Goal: Task Accomplishment & Management: Complete application form

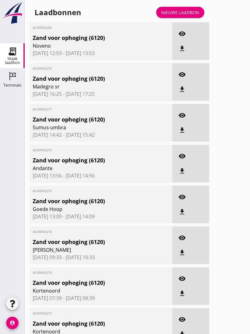
click at [191, 16] on div "Nieuwe laadbon" at bounding box center [180, 12] width 38 height 6
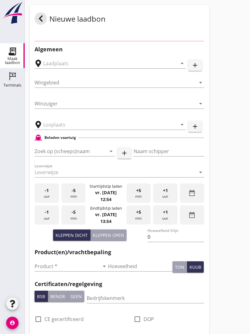
click at [181, 13] on div "Nieuwe laadbon" at bounding box center [120, 18] width 180 height 27
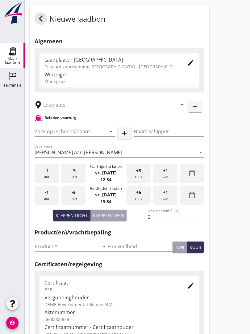
click at [65, 109] on input "text" at bounding box center [106, 105] width 126 height 10
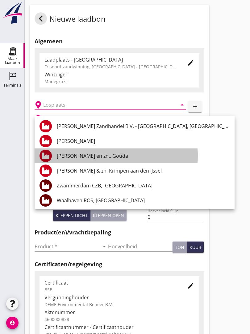
click at [99, 152] on div "[PERSON_NAME] en zn., Gouda" at bounding box center [143, 155] width 173 height 7
type input "[PERSON_NAME] en zn., Gouda"
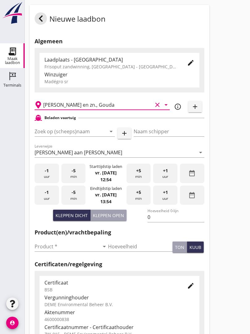
click at [79, 135] on input "Zoek op (scheeps)naam" at bounding box center [66, 131] width 63 height 10
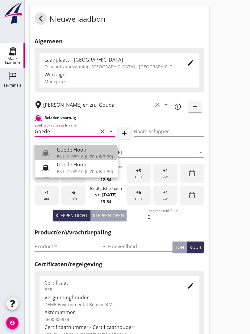
click at [80, 149] on div "Goede Hoop" at bounding box center [85, 149] width 56 height 7
type input "Goede Hoop"
type input "[PERSON_NAME]"
type input "555"
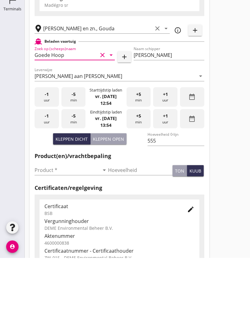
click at [43, 242] on input "Product *" at bounding box center [67, 247] width 65 height 10
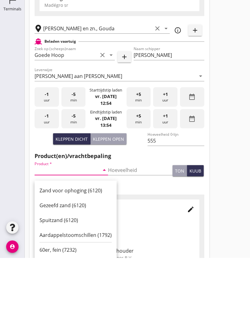
click at [73, 263] on div "Zand voor ophoging (6120)" at bounding box center [76, 266] width 72 height 7
type input "Zand voor ophoging (6120)"
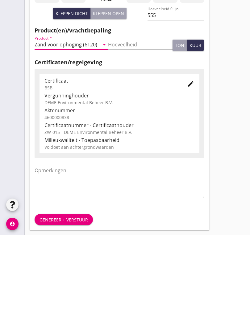
scroll to position [108, 0]
click at [69, 315] on div "Genereer + verstuur" at bounding box center [64, 318] width 49 height 6
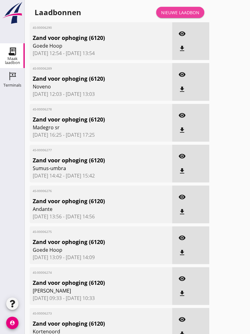
click at [188, 15] on div "Nieuwe laadbon" at bounding box center [180, 12] width 38 height 6
click at [190, 16] on div "Nieuwe laadbon" at bounding box center [180, 12] width 38 height 6
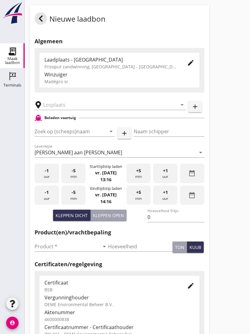
click at [64, 110] on input "text" at bounding box center [106, 105] width 126 height 10
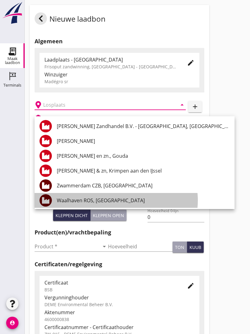
click at [113, 198] on div "Waalhaven ROS, [GEOGRAPHIC_DATA]" at bounding box center [143, 200] width 173 height 7
type input "Waalhaven ROS, [GEOGRAPHIC_DATA]"
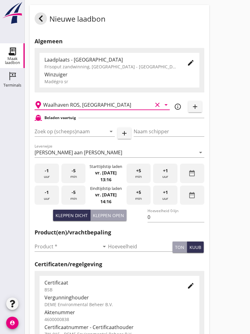
click at [80, 134] on input "Zoek op (scheeps)naam" at bounding box center [66, 131] width 63 height 10
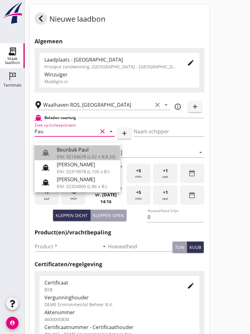
click at [78, 148] on div "Beunbak Paul" at bounding box center [86, 149] width 59 height 7
type input "Beunbak Paul"
type input "[PERSON_NAME]"
type input "576"
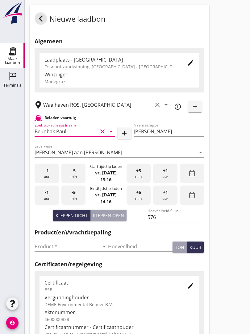
click at [41, 19] on div at bounding box center [41, 18] width 12 height 12
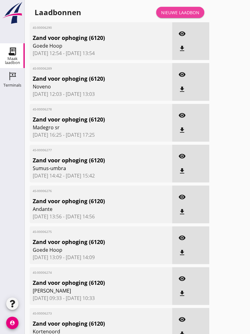
click at [179, 15] on div "Nieuwe laadbon" at bounding box center [180, 12] width 38 height 6
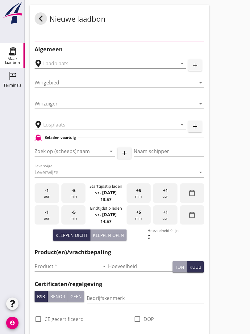
click at [187, 19] on div "Nieuwe laadbon" at bounding box center [120, 18] width 180 height 27
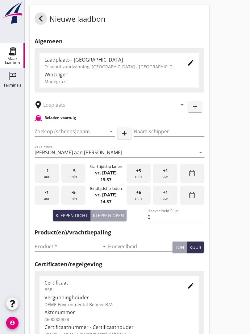
click at [72, 110] on input "text" at bounding box center [106, 105] width 126 height 10
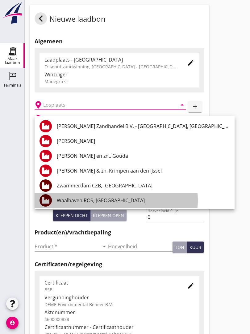
click at [113, 198] on div "Waalhaven ROS, [GEOGRAPHIC_DATA]" at bounding box center [143, 200] width 173 height 7
type input "Waalhaven ROS, [GEOGRAPHIC_DATA]"
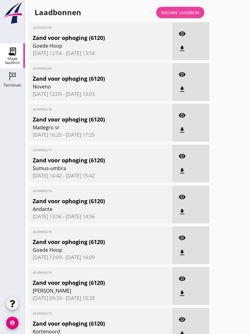
click at [186, 16] on div "Nieuwe laadbon" at bounding box center [180, 12] width 38 height 6
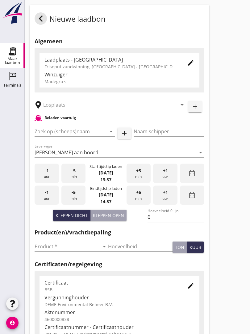
click at [71, 110] on input "text" at bounding box center [106, 105] width 126 height 10
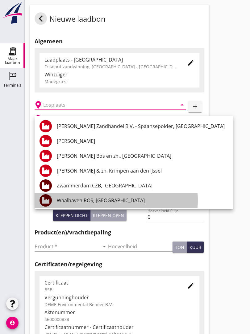
click at [112, 198] on div "Waalhaven ROS, [GEOGRAPHIC_DATA]" at bounding box center [143, 200] width 172 height 7
type input "Waalhaven ROS, [GEOGRAPHIC_DATA]"
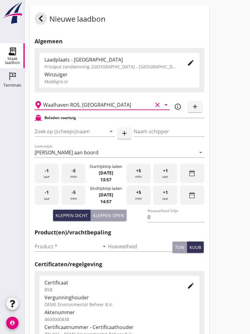
click at [72, 133] on input "Zoek op (scheeps)naam" at bounding box center [66, 131] width 63 height 10
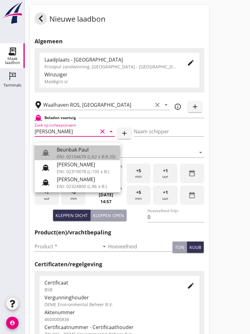
click at [80, 148] on div "Beunbak Paul" at bounding box center [86, 149] width 59 height 7
type input "Beunbak Paul"
type input "[PERSON_NAME]"
type input "576"
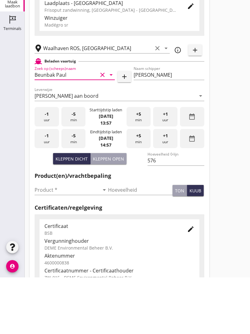
click at [43, 242] on input "Product *" at bounding box center [67, 247] width 65 height 10
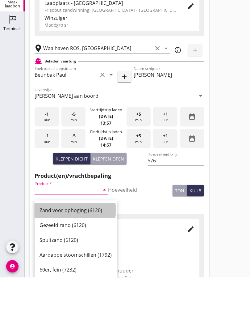
click at [74, 263] on div "Zand voor ophoging (6120)" at bounding box center [76, 266] width 72 height 7
type input "Zand voor ophoging (6120)"
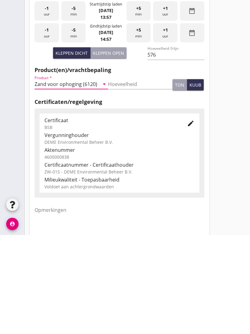
scroll to position [108, 0]
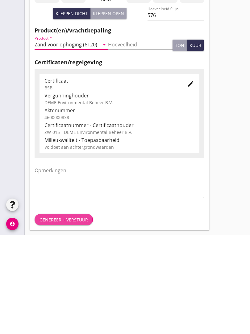
click at [68, 315] on div "Genereer + verstuur" at bounding box center [64, 318] width 49 height 6
